Goal: Navigation & Orientation: Find specific page/section

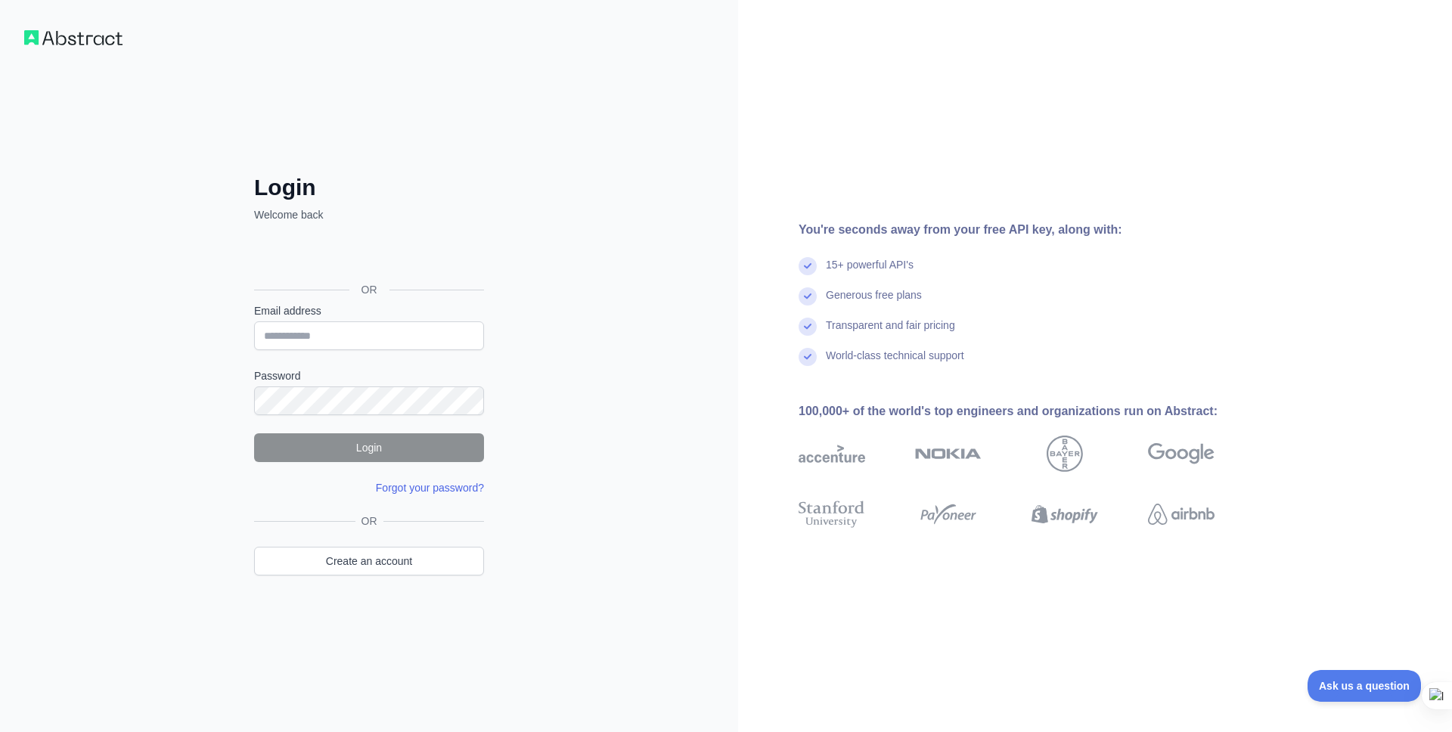
click at [459, 487] on link "Forgot your password?" at bounding box center [430, 488] width 108 height 12
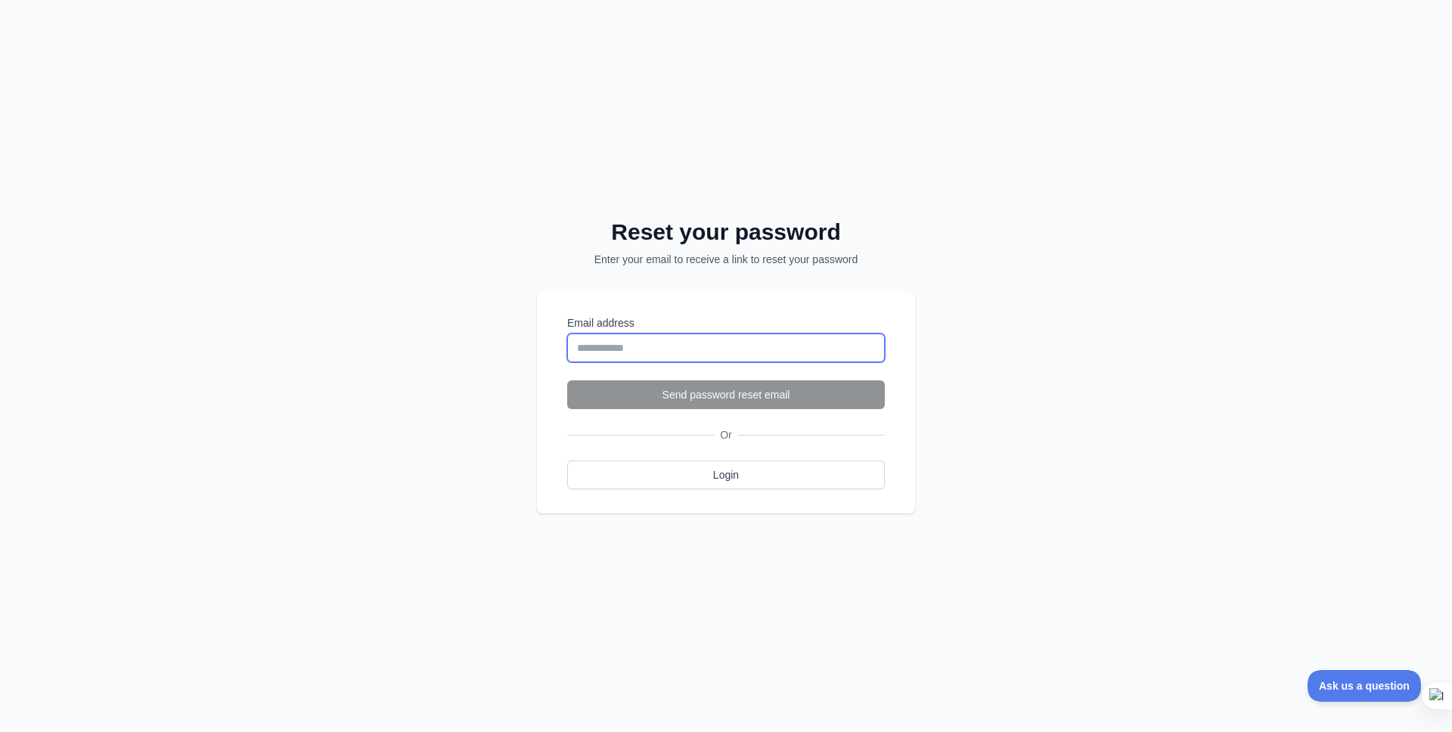
click at [620, 351] on input "Email address" at bounding box center [726, 347] width 318 height 29
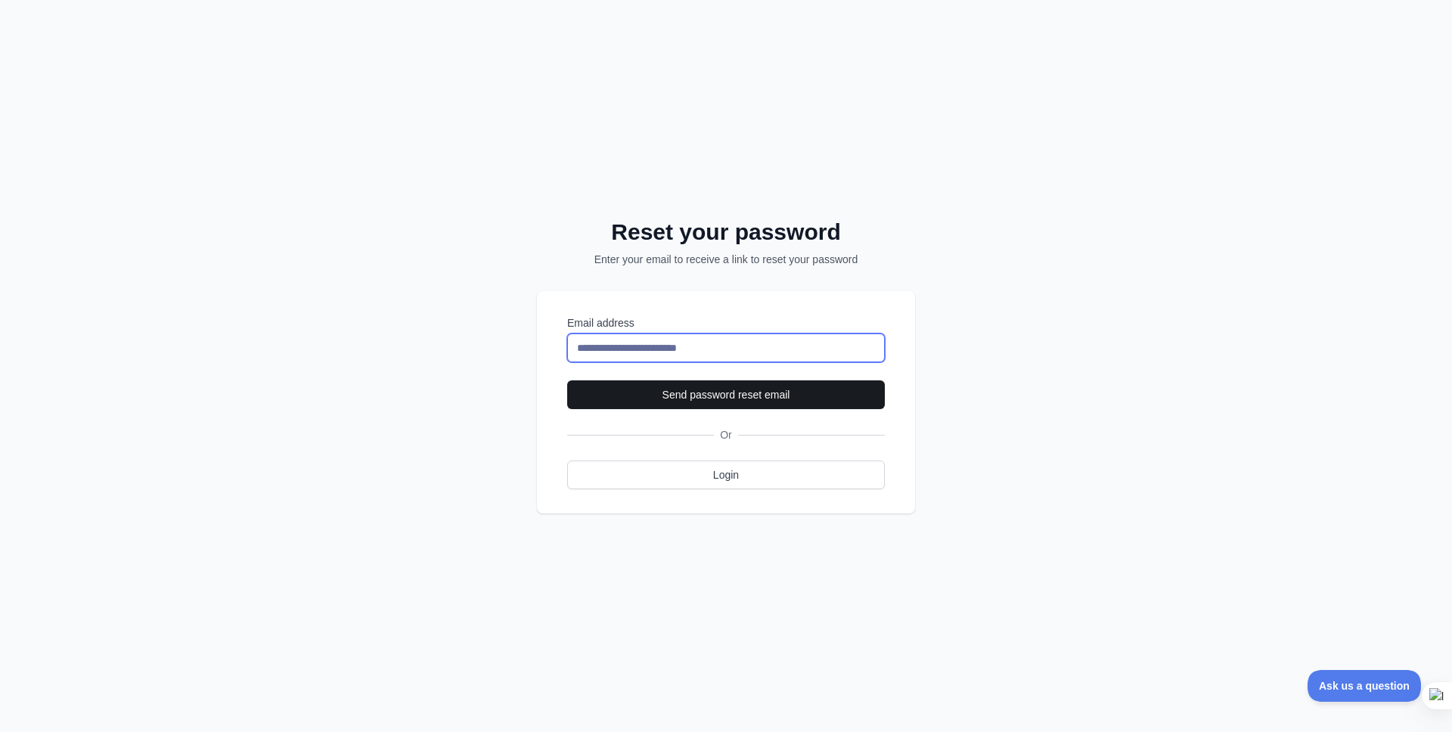
type input "**********"
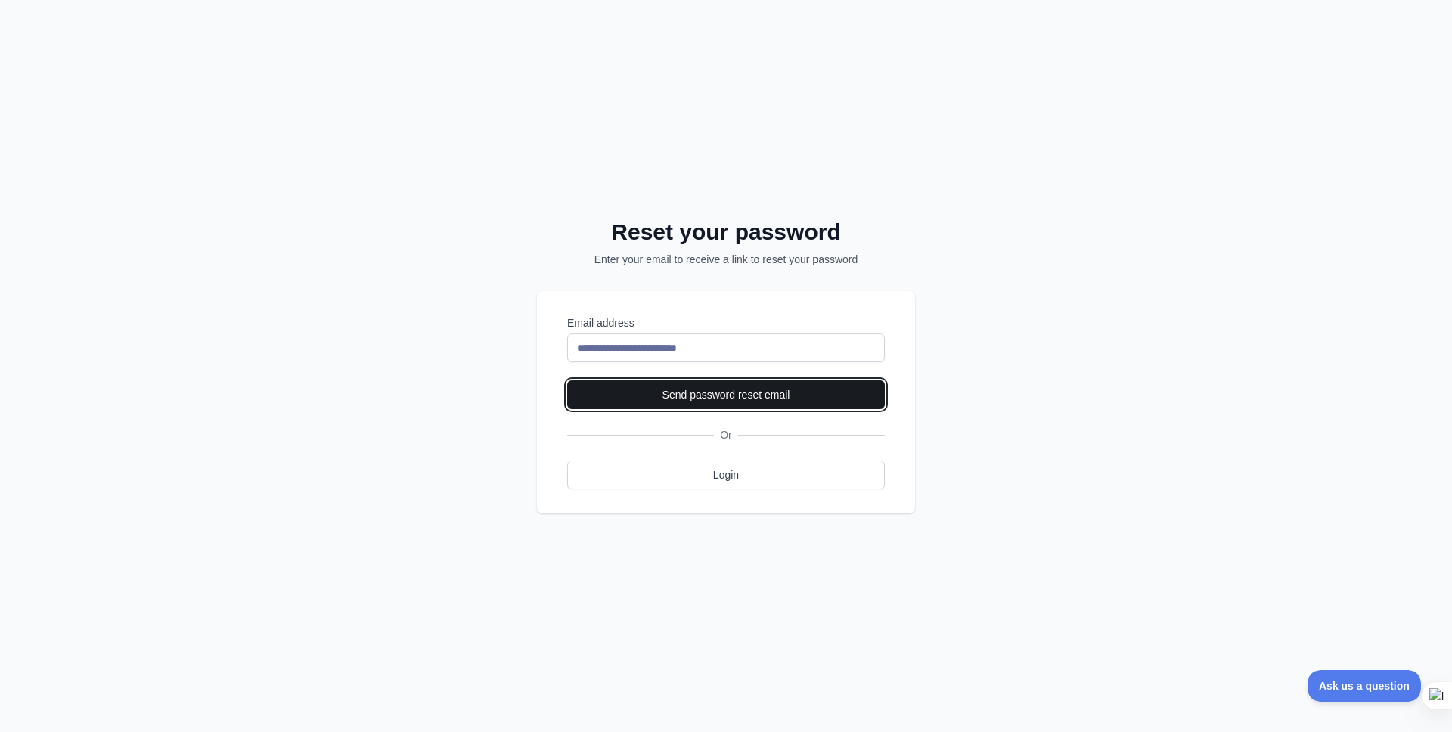
click at [685, 392] on button "Send password reset email" at bounding box center [726, 394] width 318 height 29
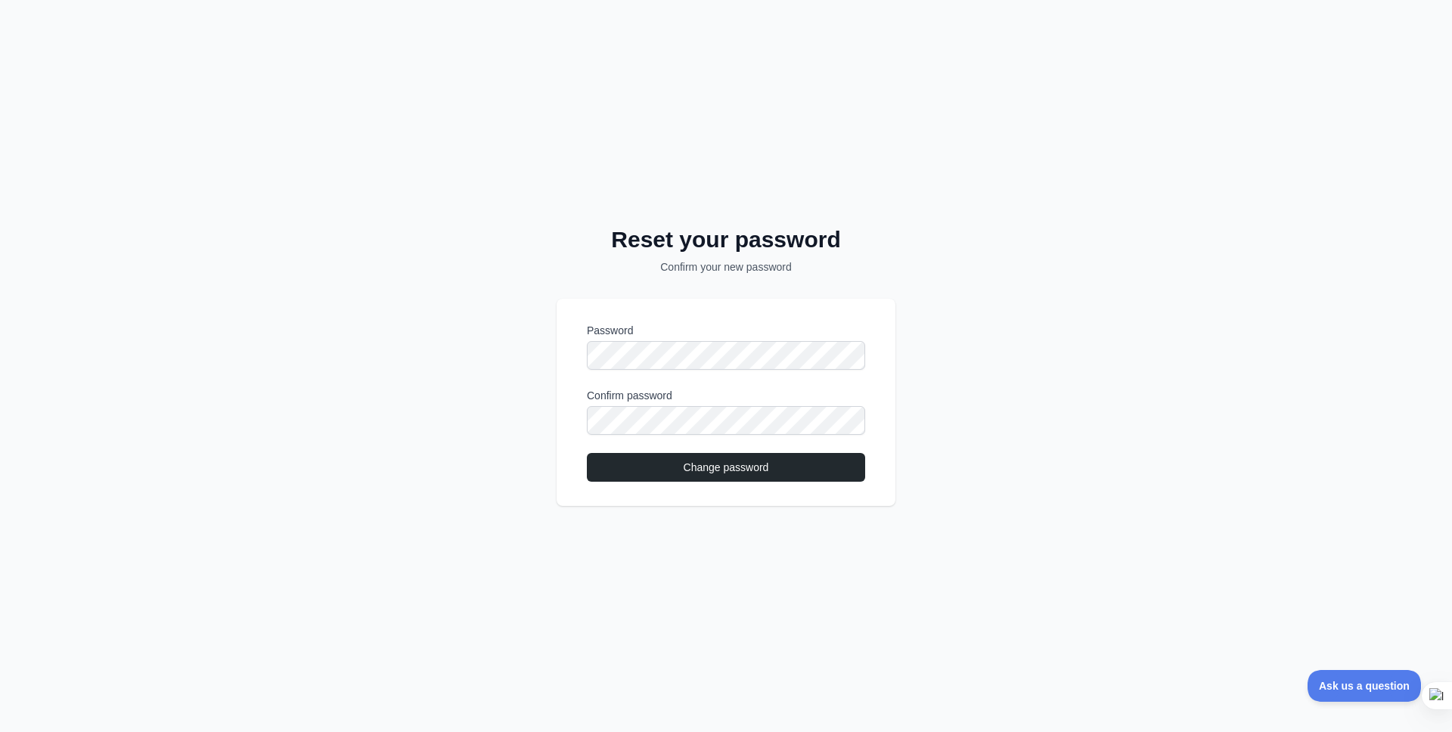
click at [1070, 291] on div "Reset your password Confirm your new password Password Confirm password Change …" at bounding box center [726, 366] width 1452 height 732
click at [726, 467] on button "Change password" at bounding box center [726, 467] width 278 height 29
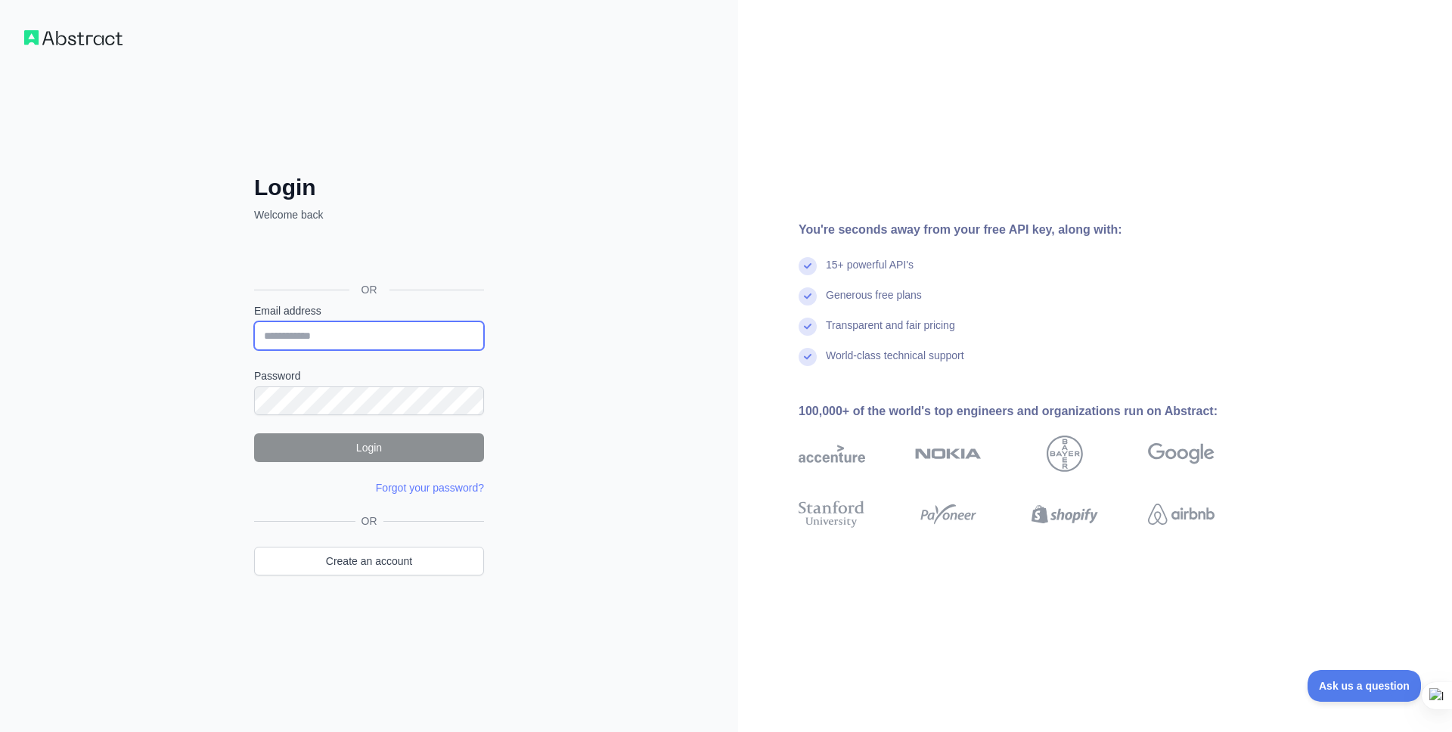
type input "**********"
click at [528, 365] on div "**********" at bounding box center [369, 366] width 738 height 732
click at [381, 445] on button "Login" at bounding box center [369, 447] width 230 height 29
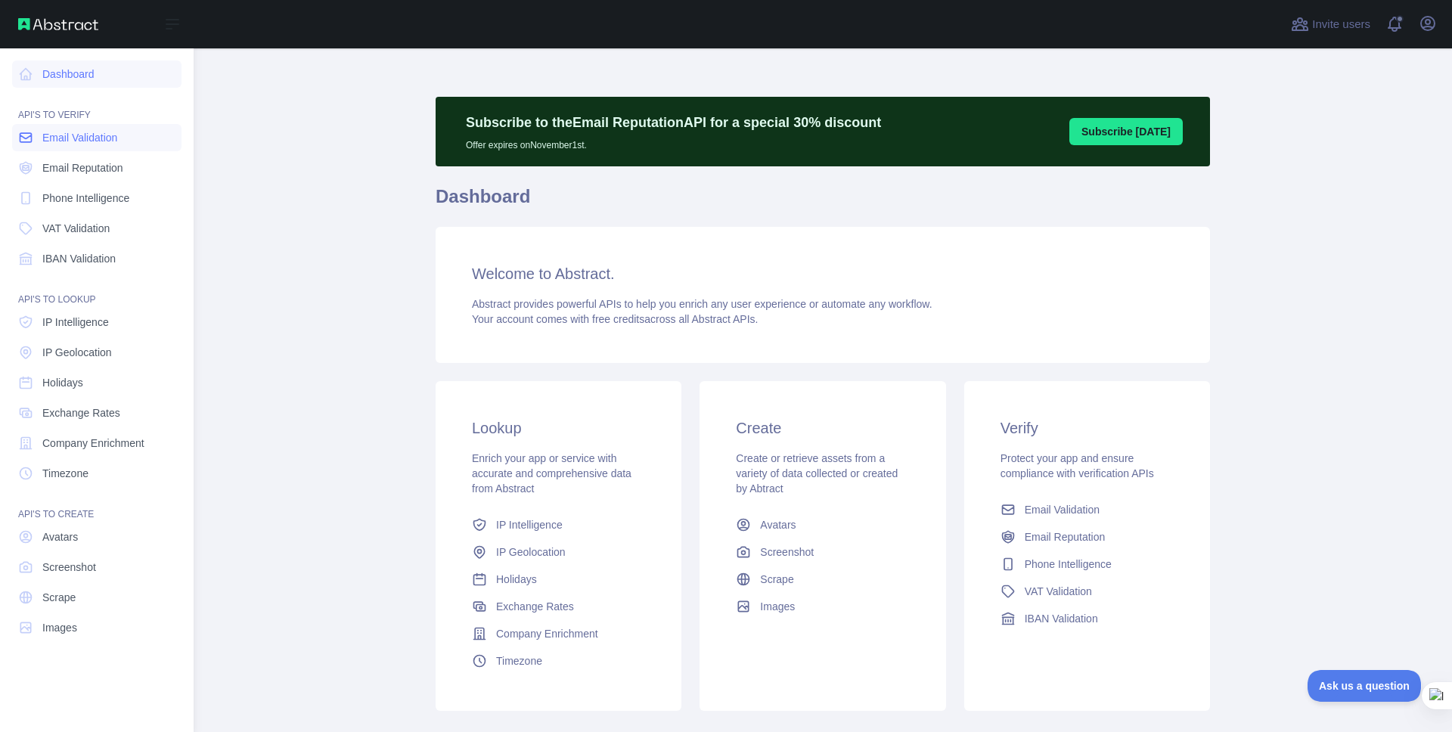
click at [91, 138] on span "Email Validation" at bounding box center [79, 137] width 75 height 15
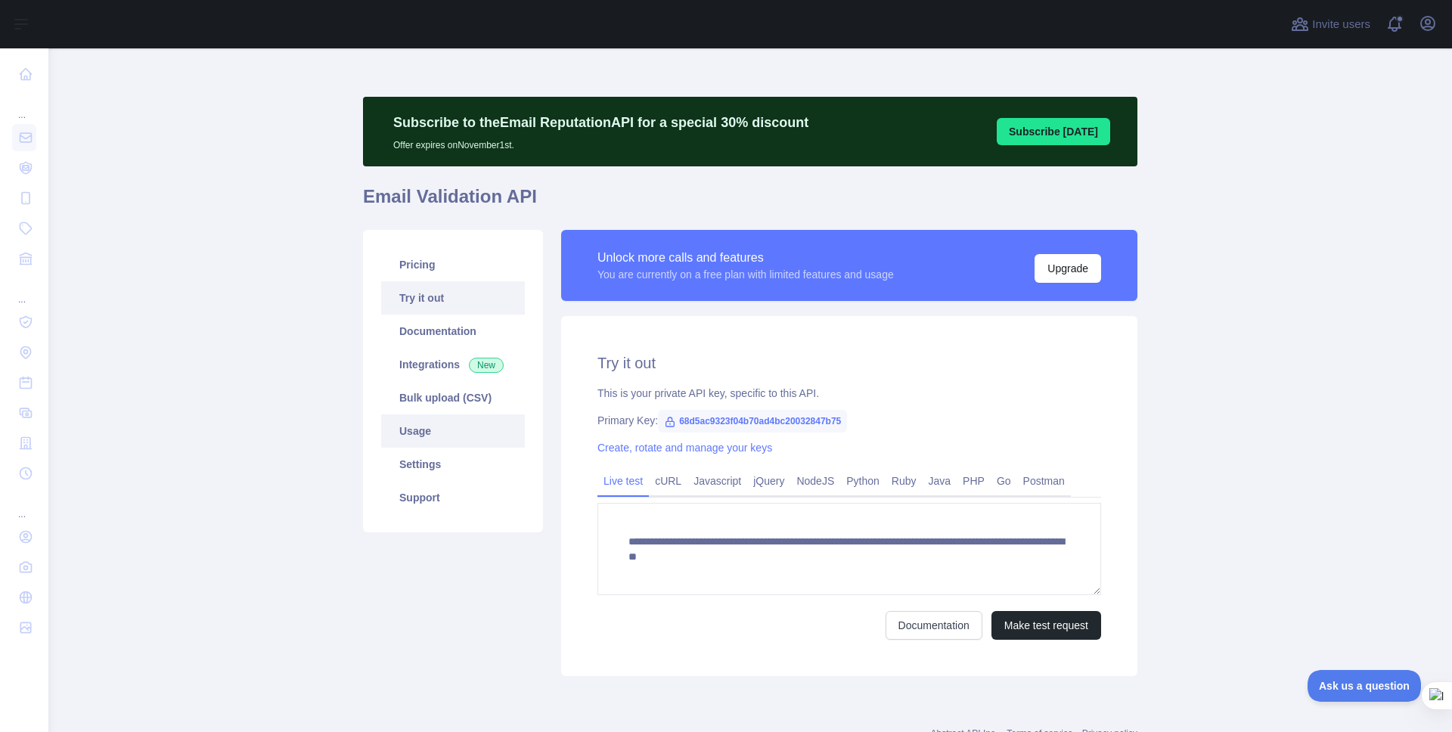
click at [412, 438] on link "Usage" at bounding box center [453, 430] width 144 height 33
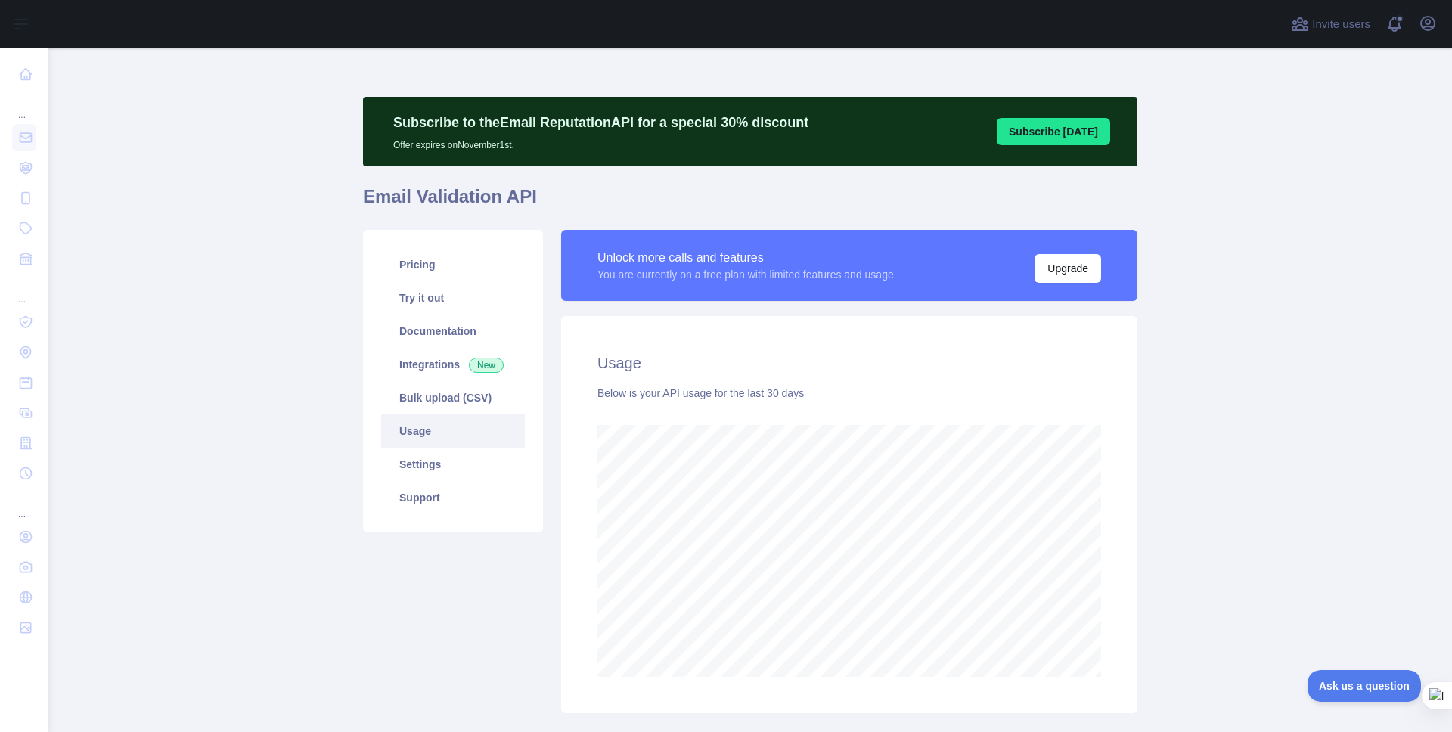
scroll to position [684, 1392]
click at [411, 470] on link "Settings" at bounding box center [453, 464] width 144 height 33
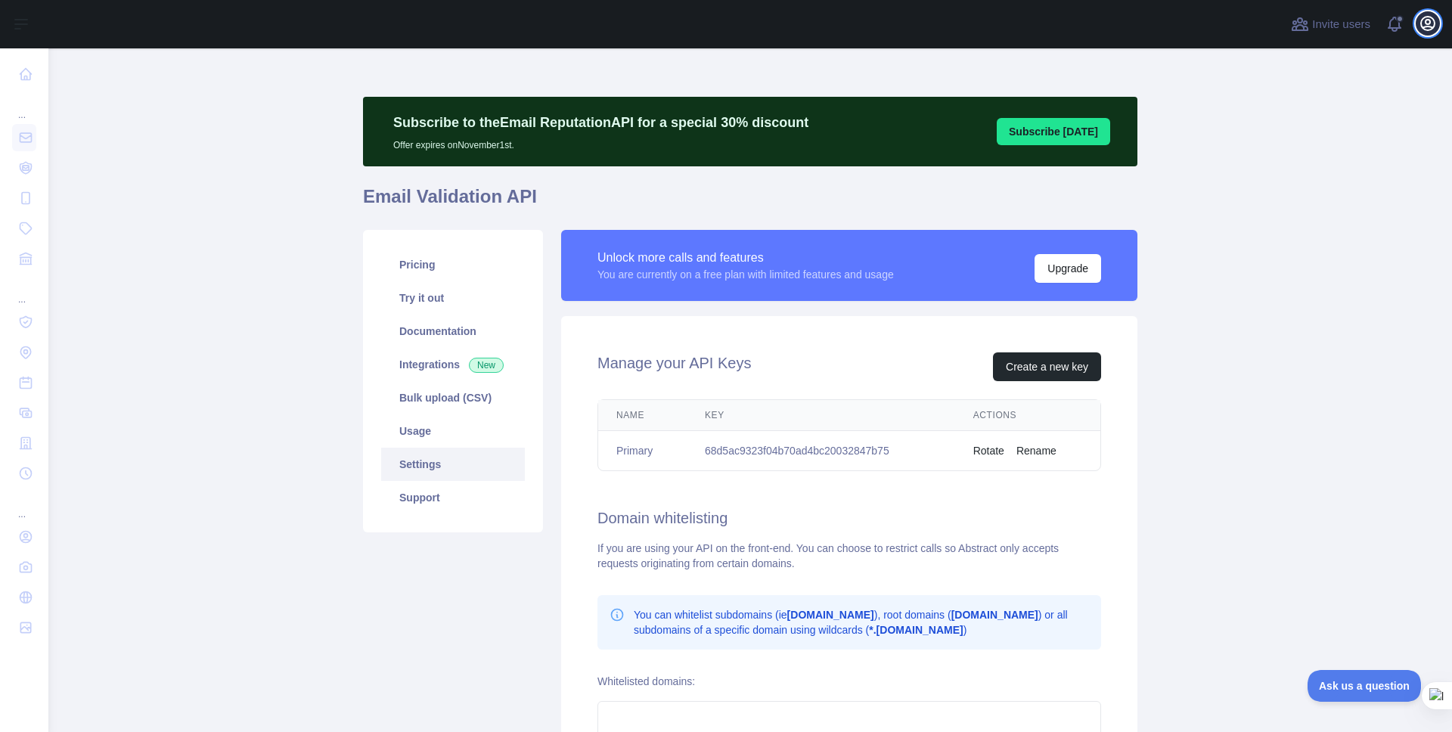
click at [1431, 28] on icon "button" at bounding box center [1427, 23] width 18 height 18
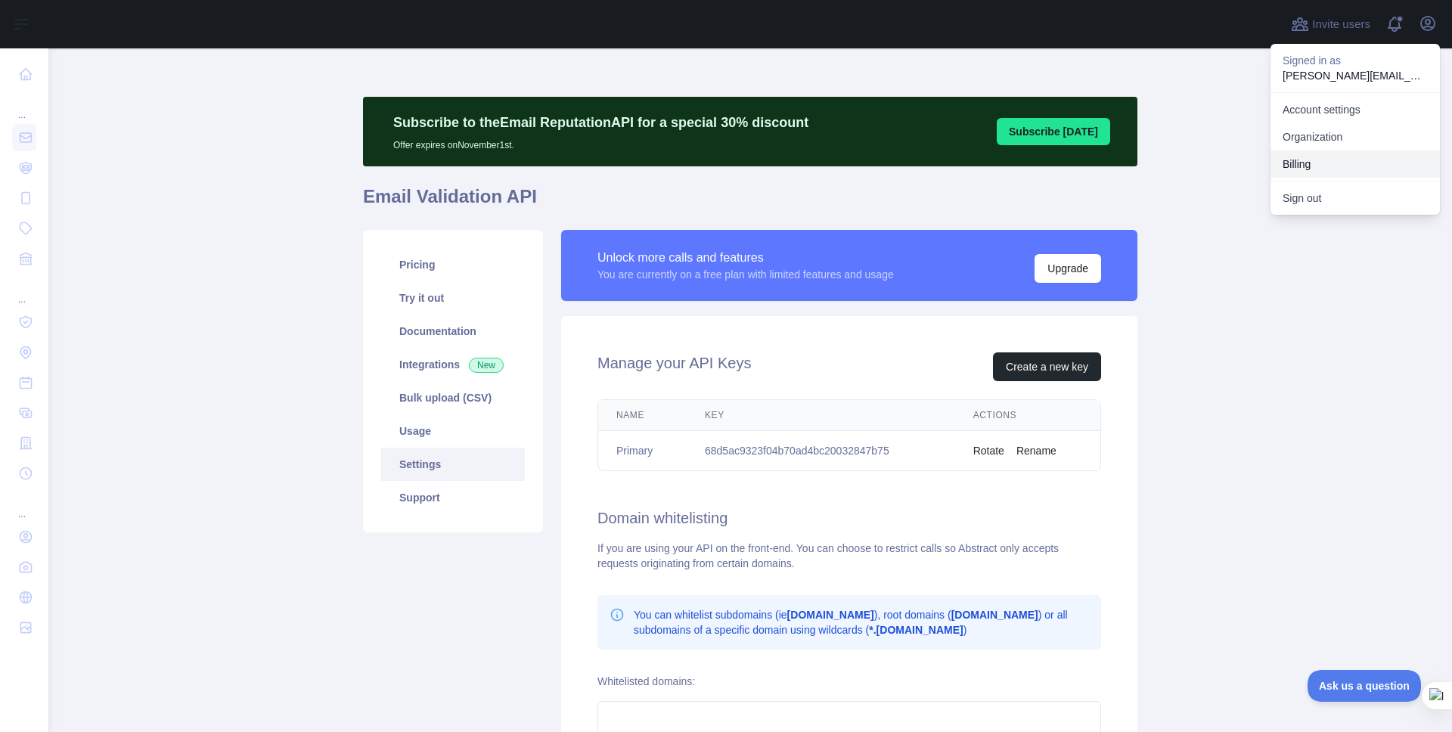
click at [1296, 166] on button "Billing" at bounding box center [1354, 163] width 169 height 27
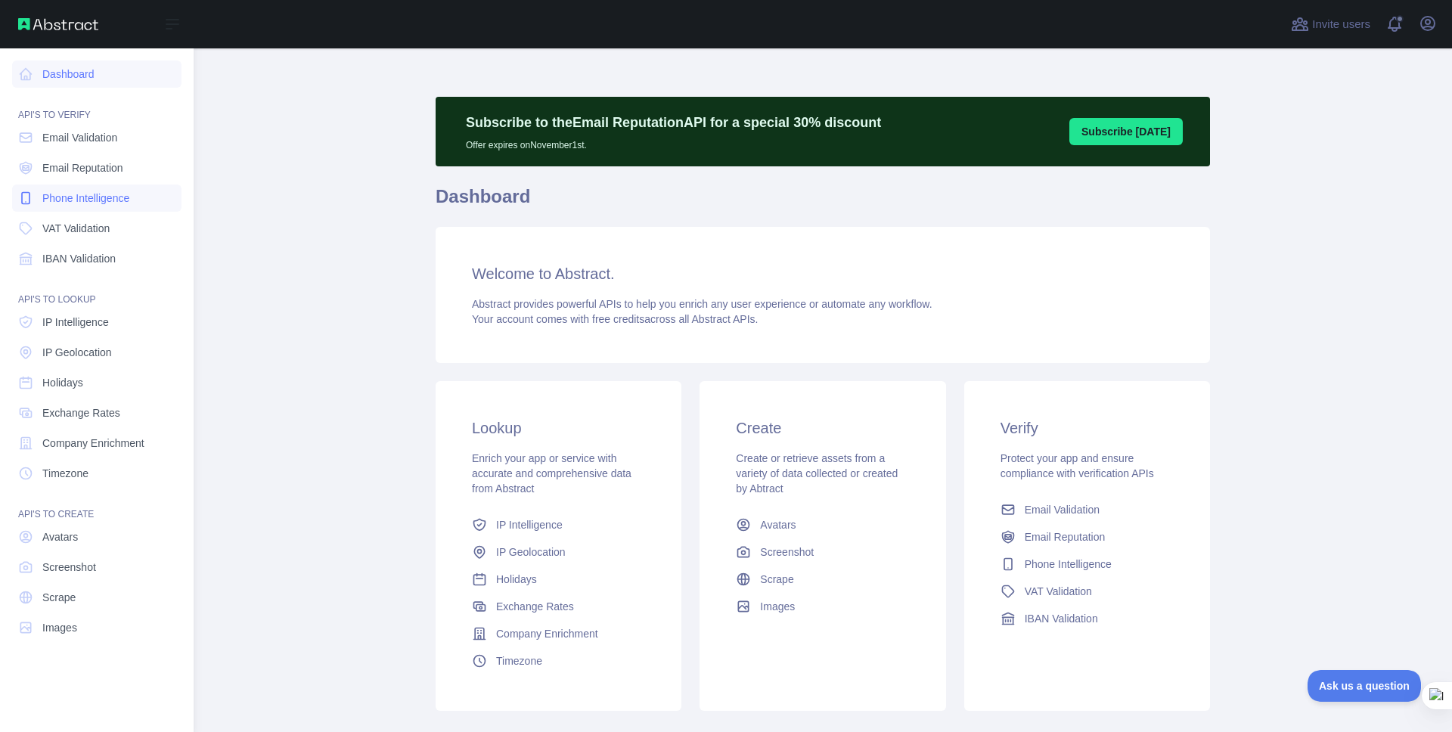
click at [88, 194] on span "Phone Intelligence" at bounding box center [85, 198] width 87 height 15
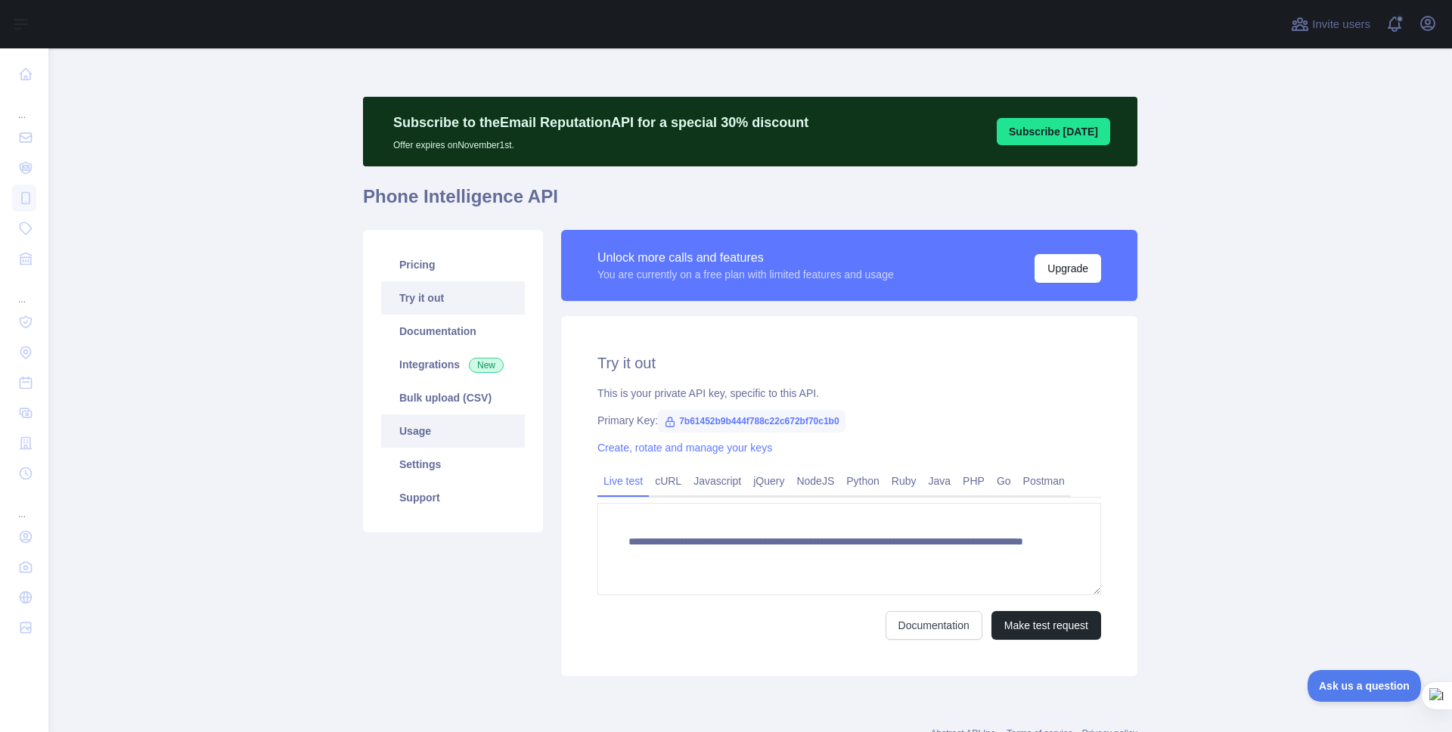
click at [408, 439] on link "Usage" at bounding box center [453, 430] width 144 height 33
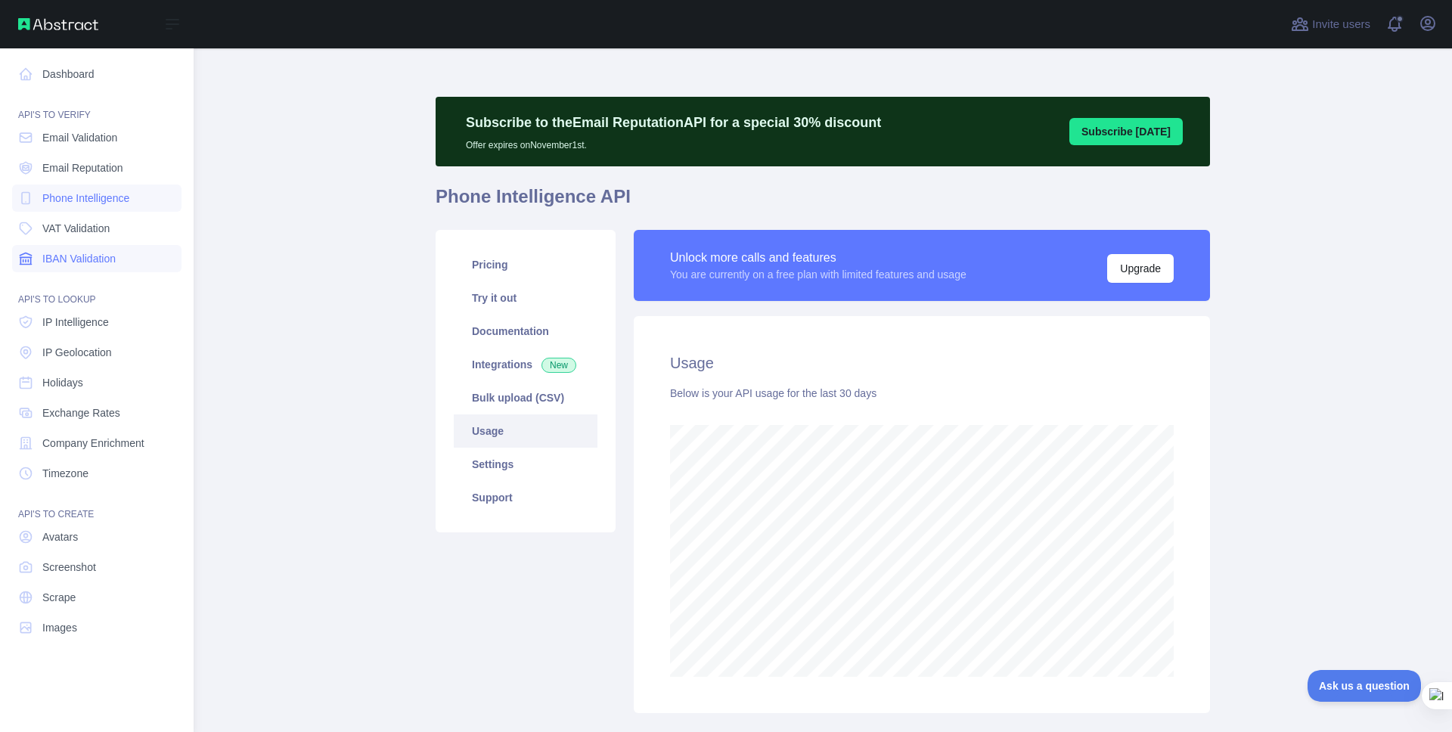
scroll to position [755407, 754844]
click at [60, 634] on span "Images" at bounding box center [59, 627] width 35 height 15
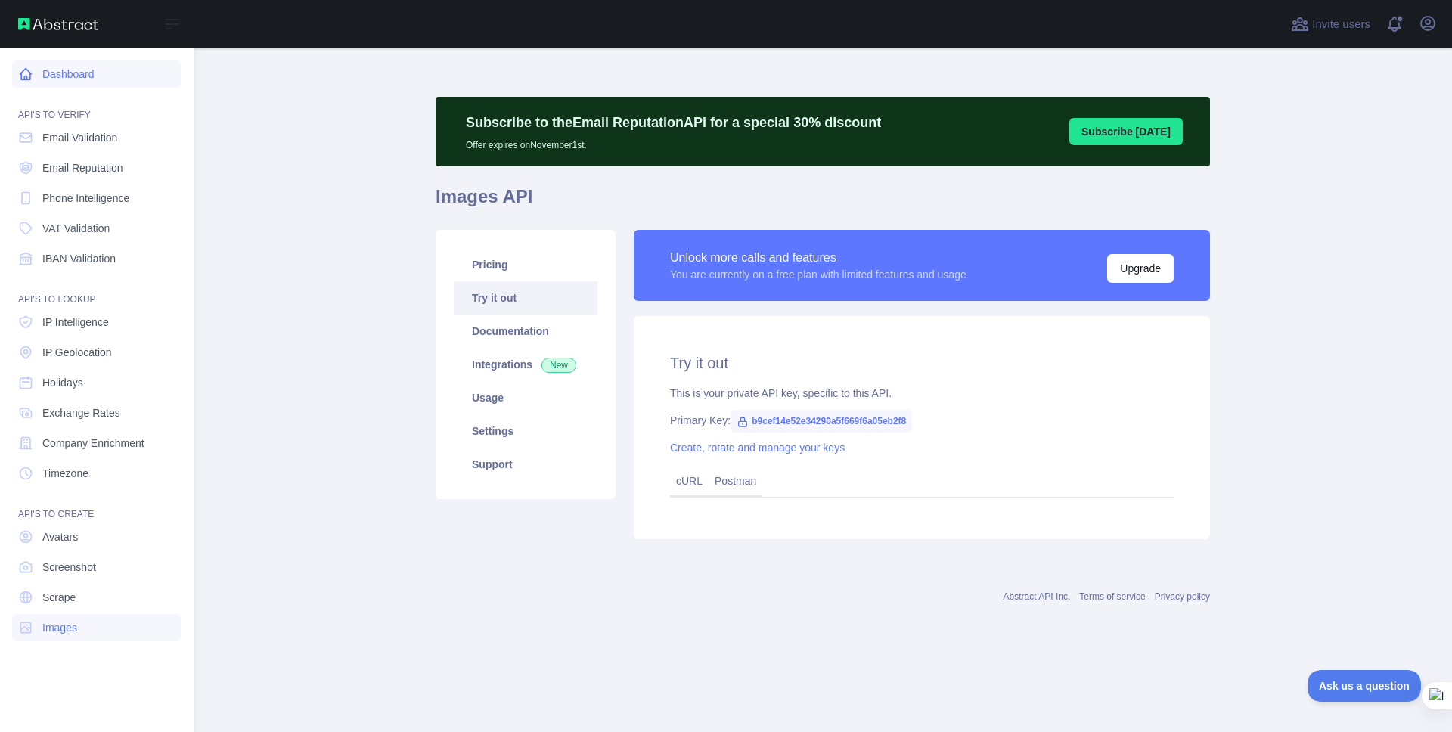
click at [69, 76] on link "Dashboard" at bounding box center [96, 73] width 169 height 27
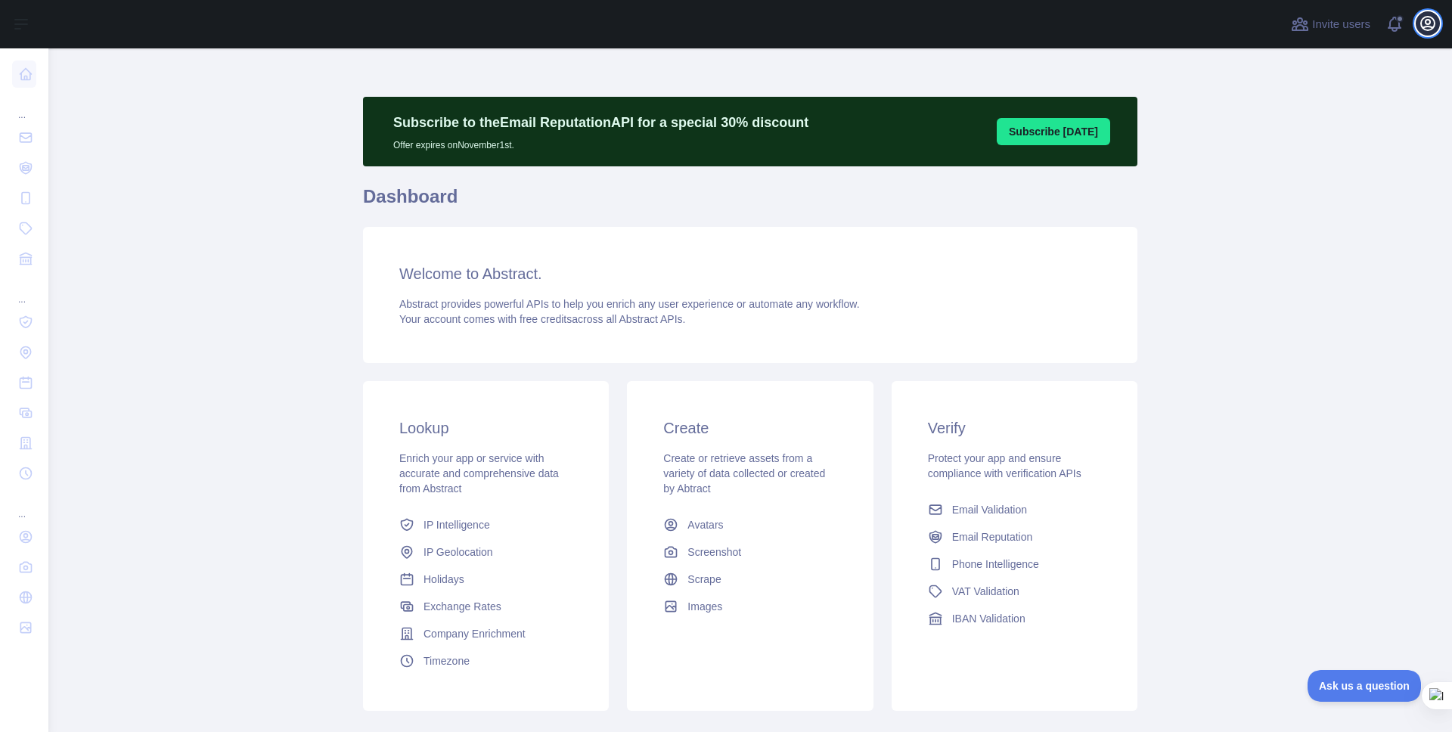
click at [1424, 26] on icon "button" at bounding box center [1428, 24] width 14 height 14
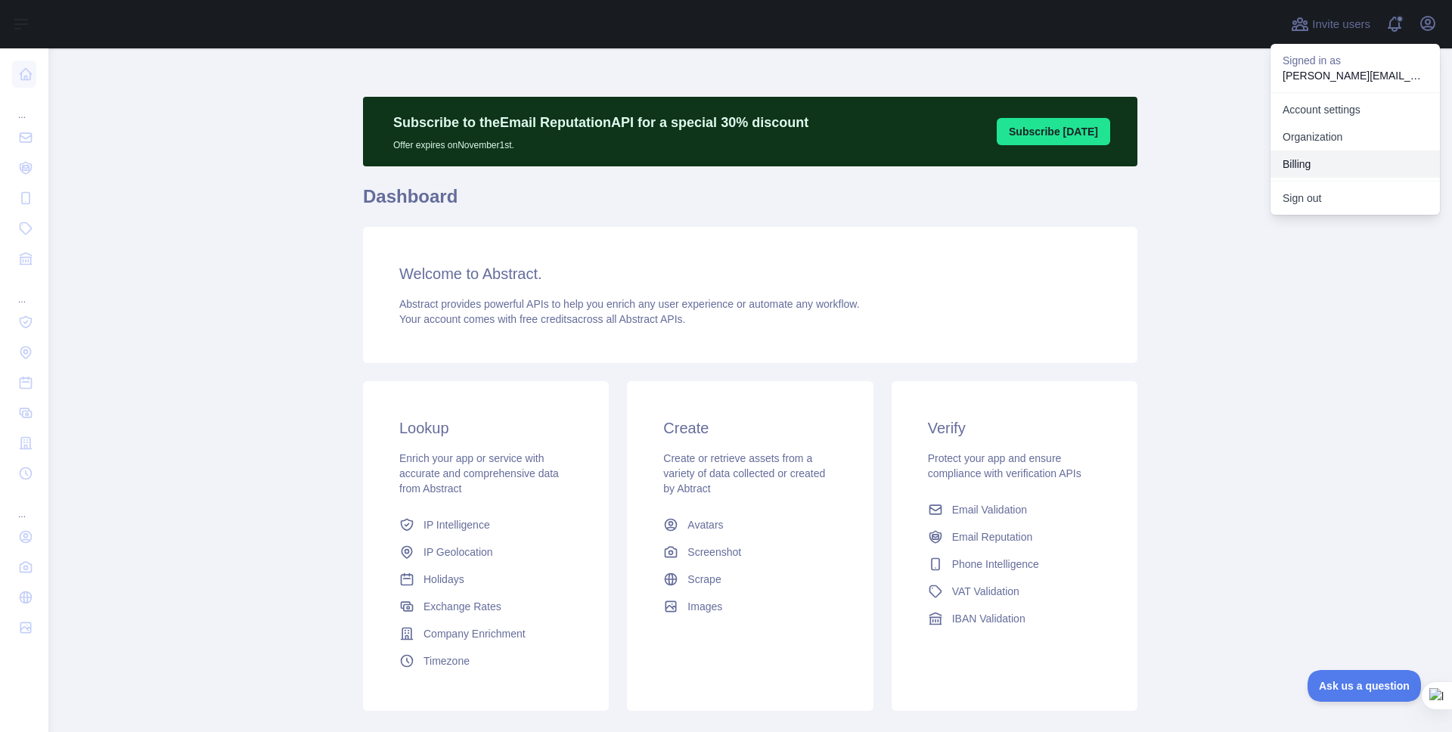
click at [1291, 161] on button "Billing" at bounding box center [1354, 163] width 169 height 27
